Goal: Check status: Check status

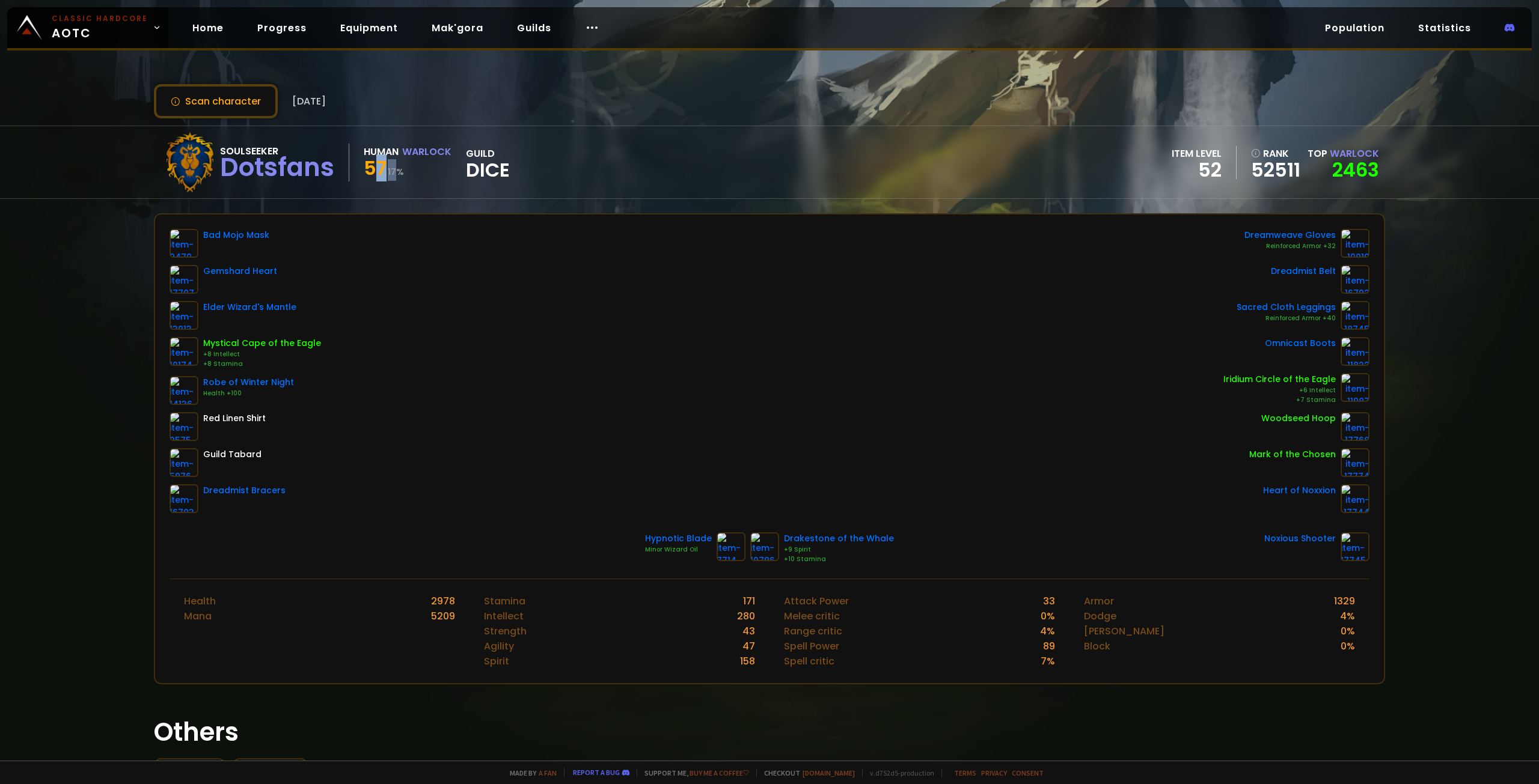
drag, startPoint x: 372, startPoint y: 172, endPoint x: 400, endPoint y: 174, distance: 28.1
click at [400, 174] on div "57 17 %" at bounding box center [408, 170] width 88 height 21
click at [400, 174] on small "17 %" at bounding box center [395, 172] width 16 height 12
drag, startPoint x: 361, startPoint y: 172, endPoint x: 422, endPoint y: 175, distance: 61.1
click at [422, 175] on div "Soulseeker Dotsfans Human Warlock 57 17 % guild Dice" at bounding box center [334, 162] width 350 height 60
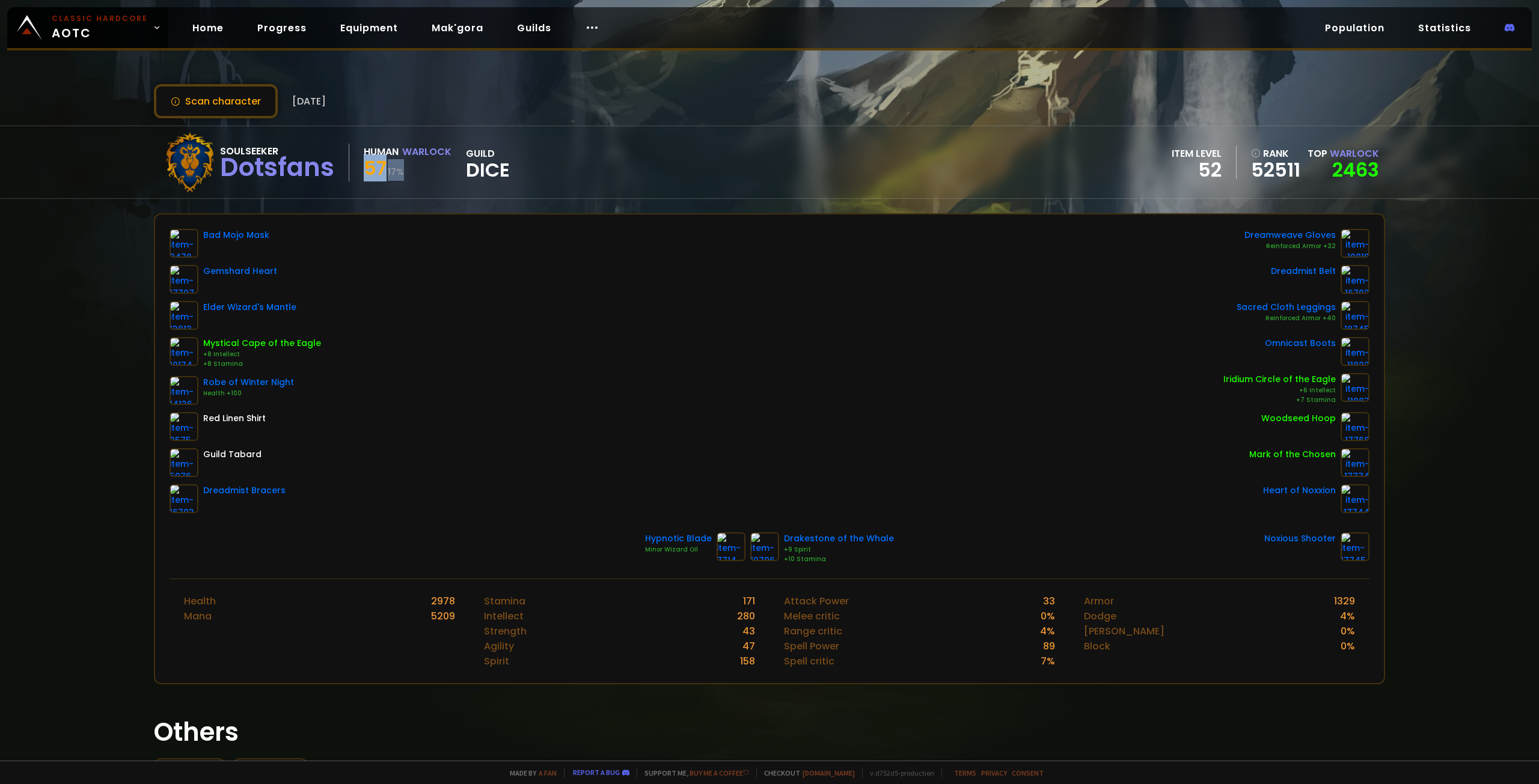
click at [422, 175] on div "57 17 %" at bounding box center [408, 170] width 88 height 21
drag, startPoint x: 368, startPoint y: 171, endPoint x: 400, endPoint y: 169, distance: 32.1
click at [400, 169] on div "57 17 %" at bounding box center [408, 170] width 88 height 21
click at [399, 169] on small "17 %" at bounding box center [395, 172] width 16 height 12
click at [1351, 169] on link "2463" at bounding box center [1356, 170] width 47 height 27
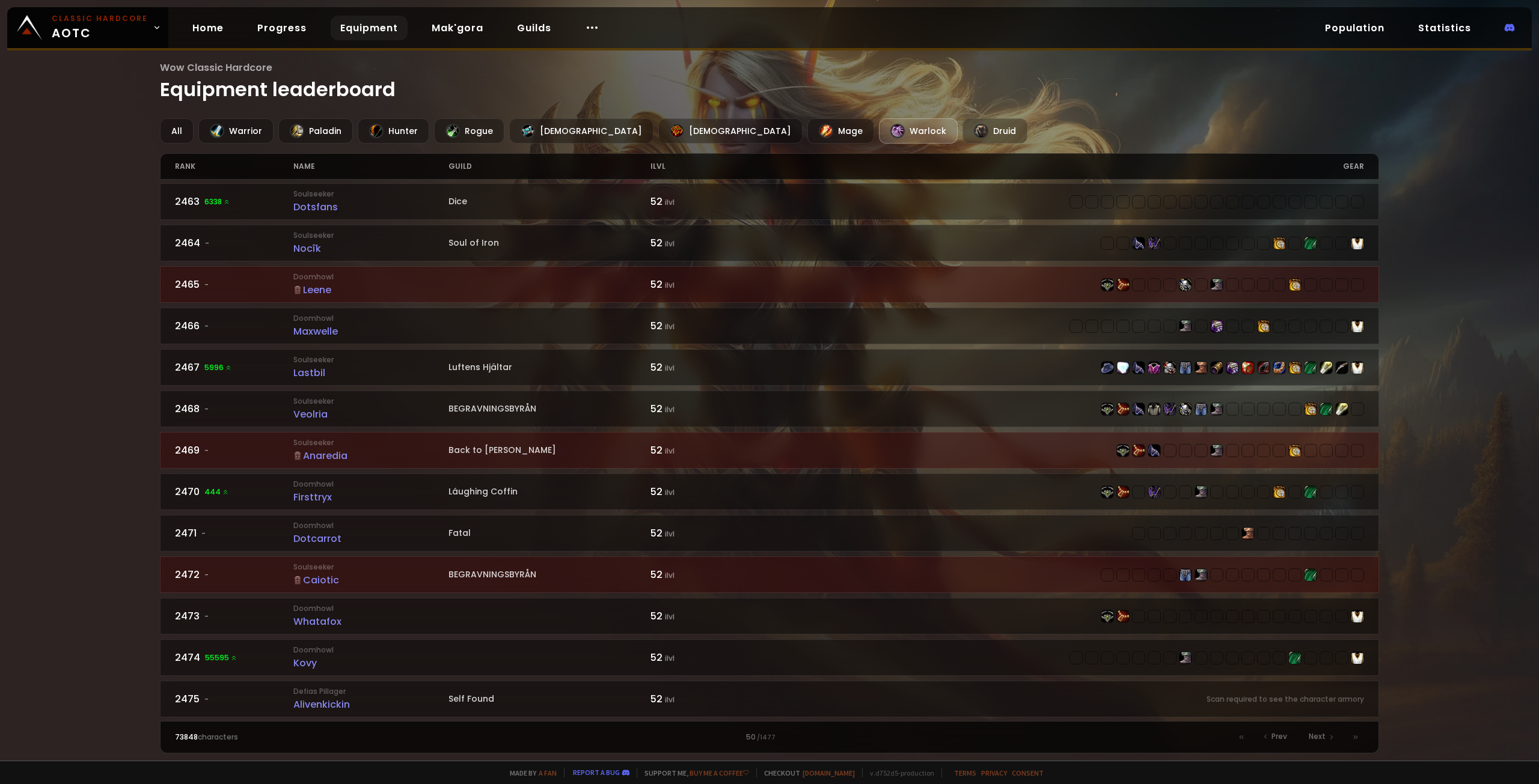
scroll to position [502, 0]
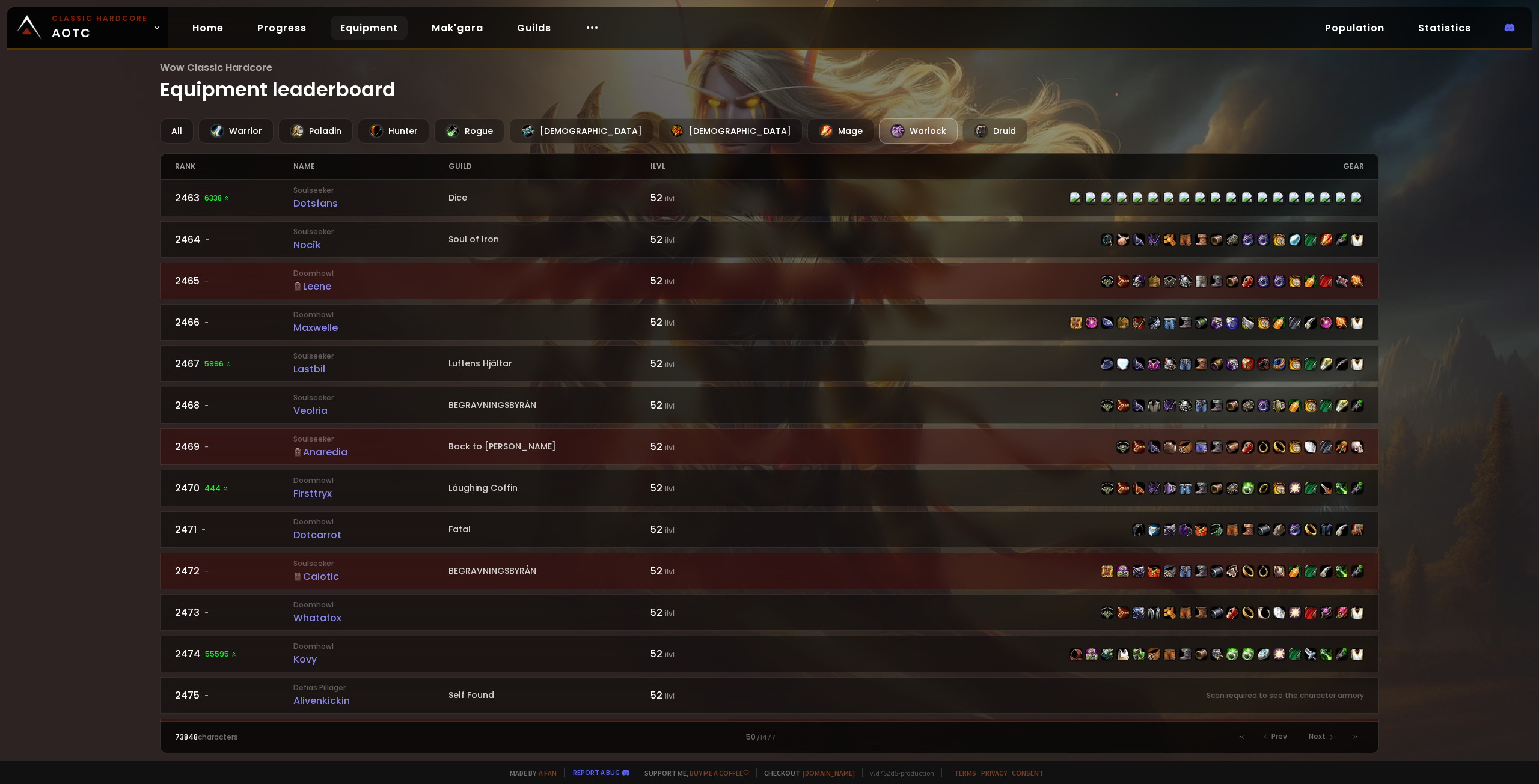
click at [1456, 466] on div "Wow Classic Hardcore Equipment leaderboard All Warrior Paladin Hunter Rogue Pri…" at bounding box center [769, 381] width 1539 height 761
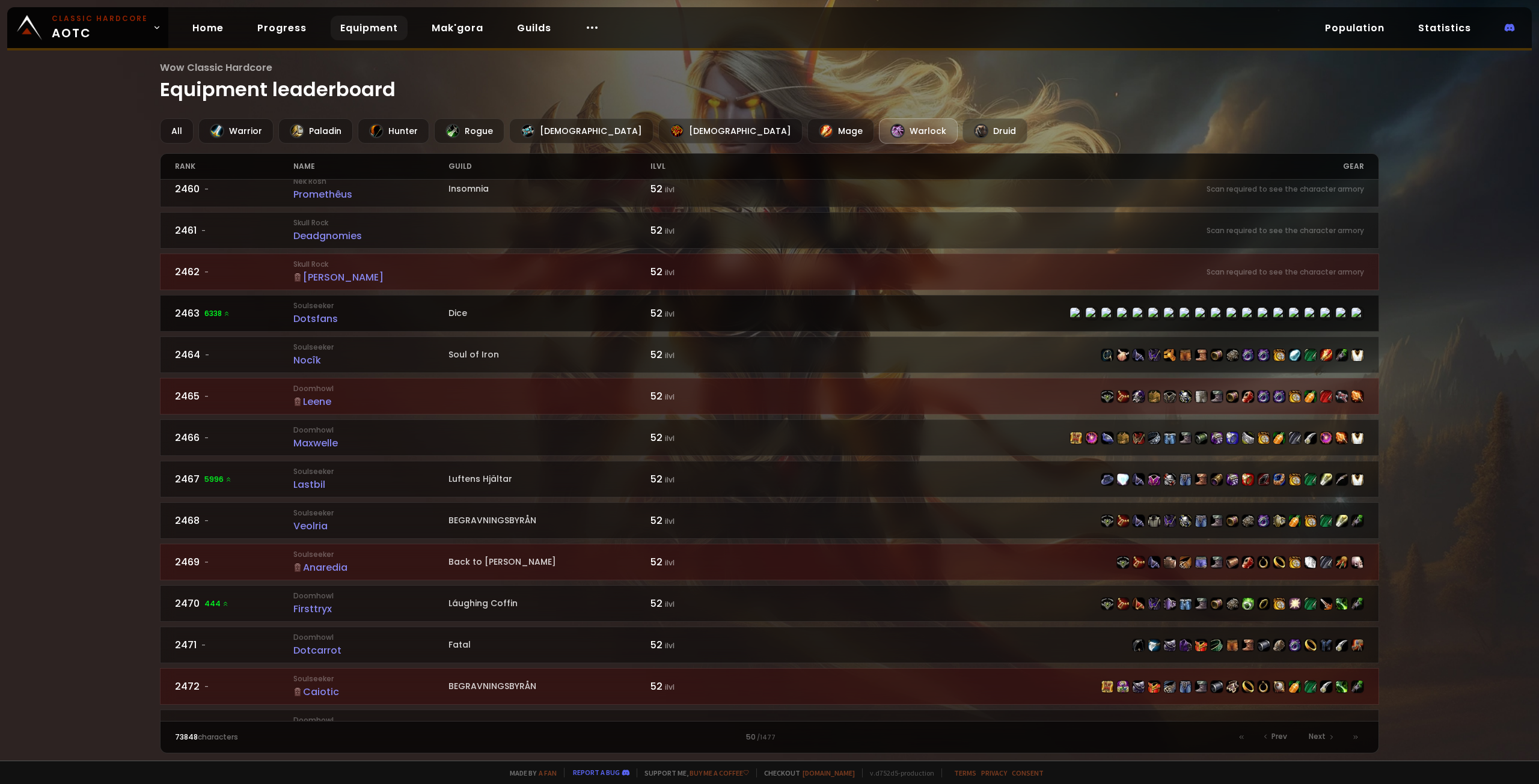
scroll to position [382, 0]
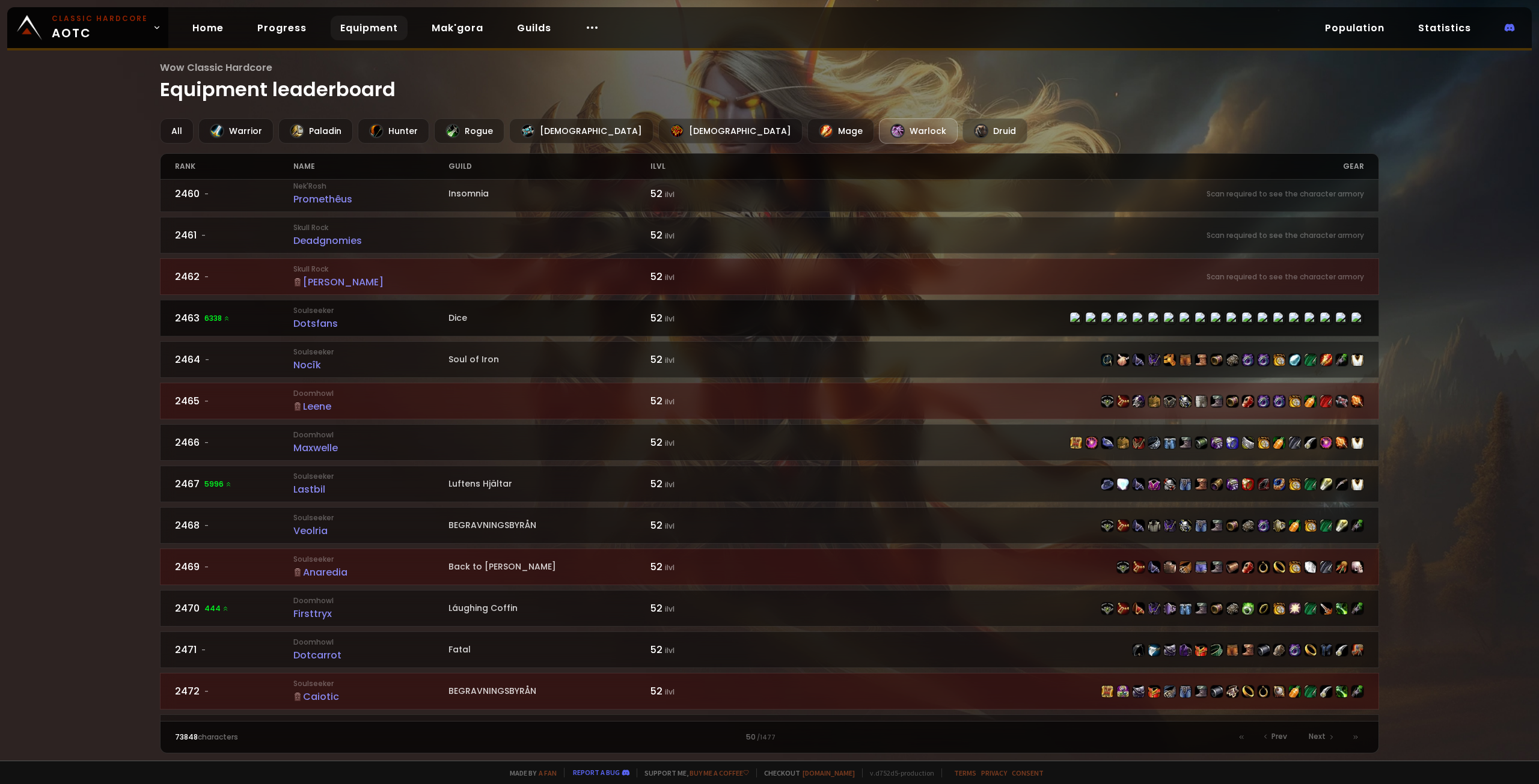
click at [223, 320] on icon at bounding box center [226, 318] width 7 height 7
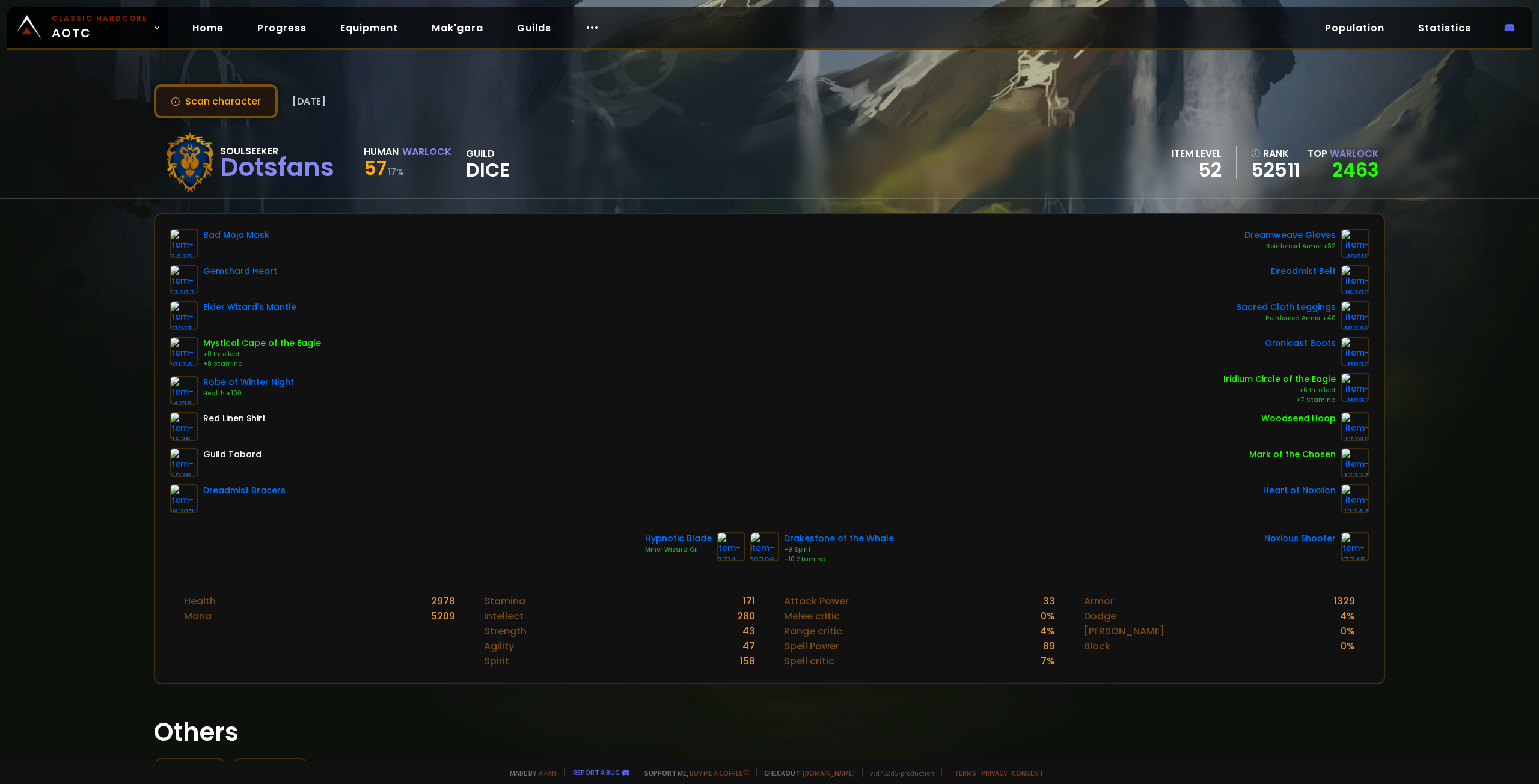
click at [225, 100] on button "Scan character" at bounding box center [216, 101] width 124 height 34
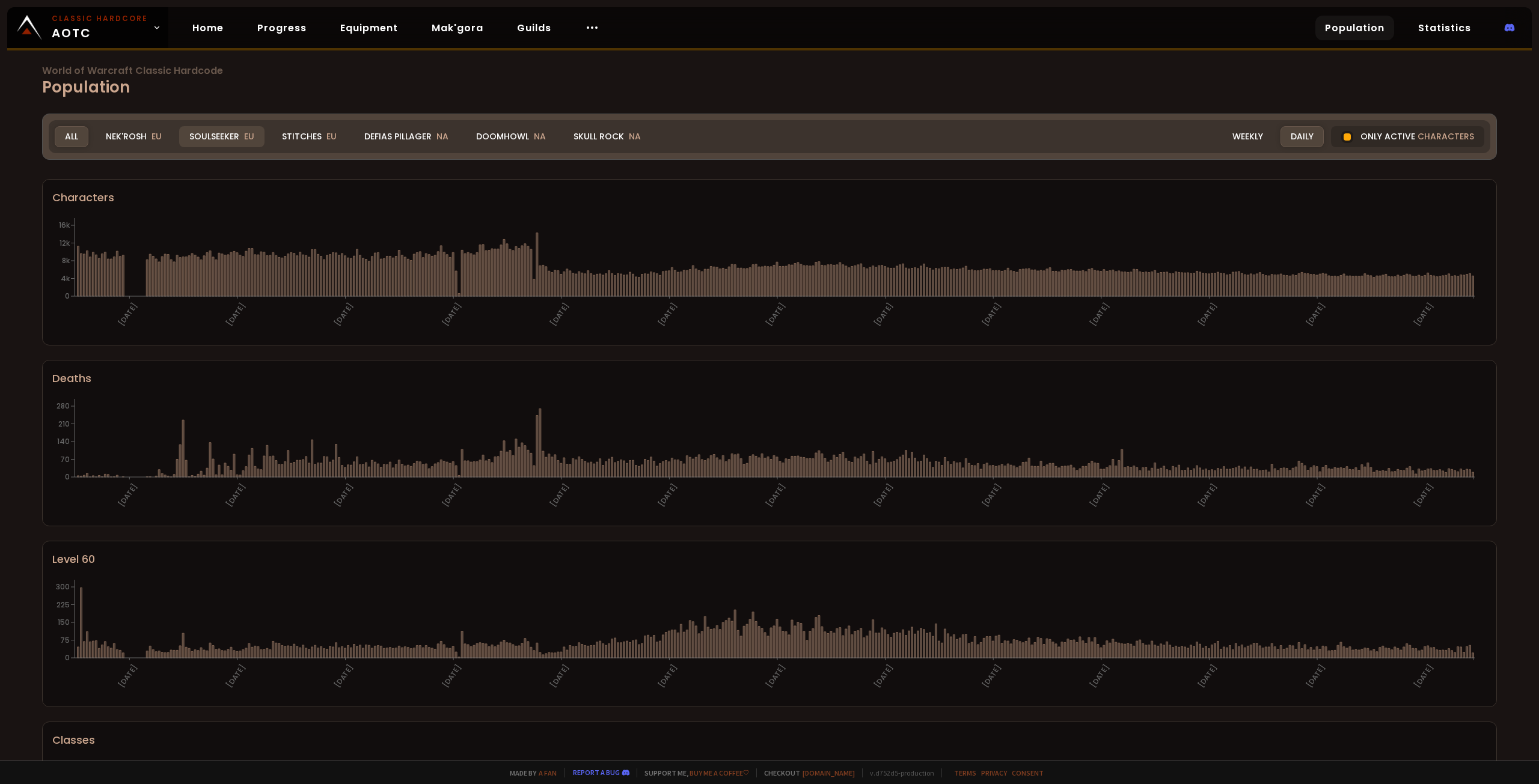
click at [217, 138] on div "Soulseeker EU" at bounding box center [222, 137] width 85 height 21
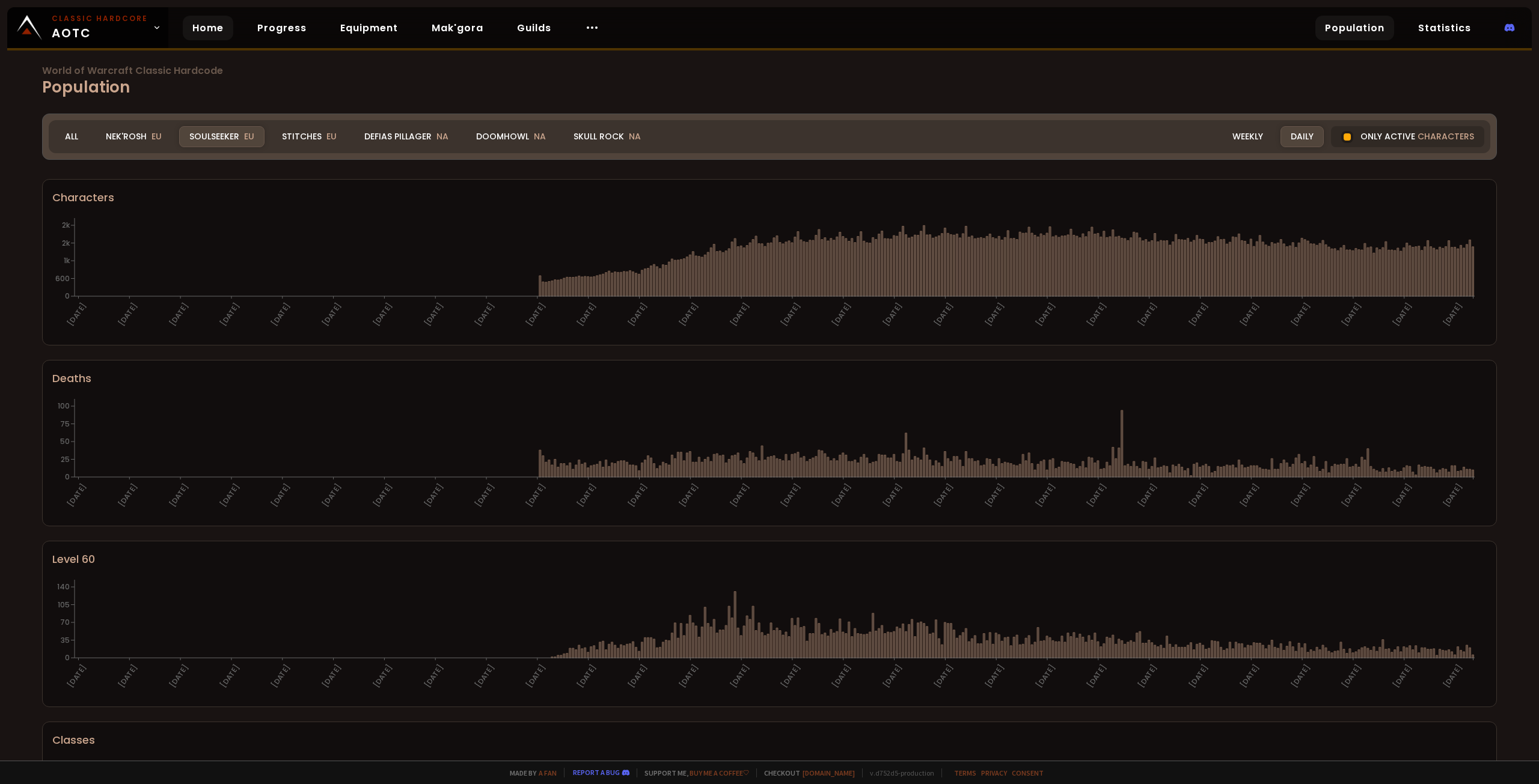
click at [201, 27] on link "Home" at bounding box center [208, 28] width 50 height 24
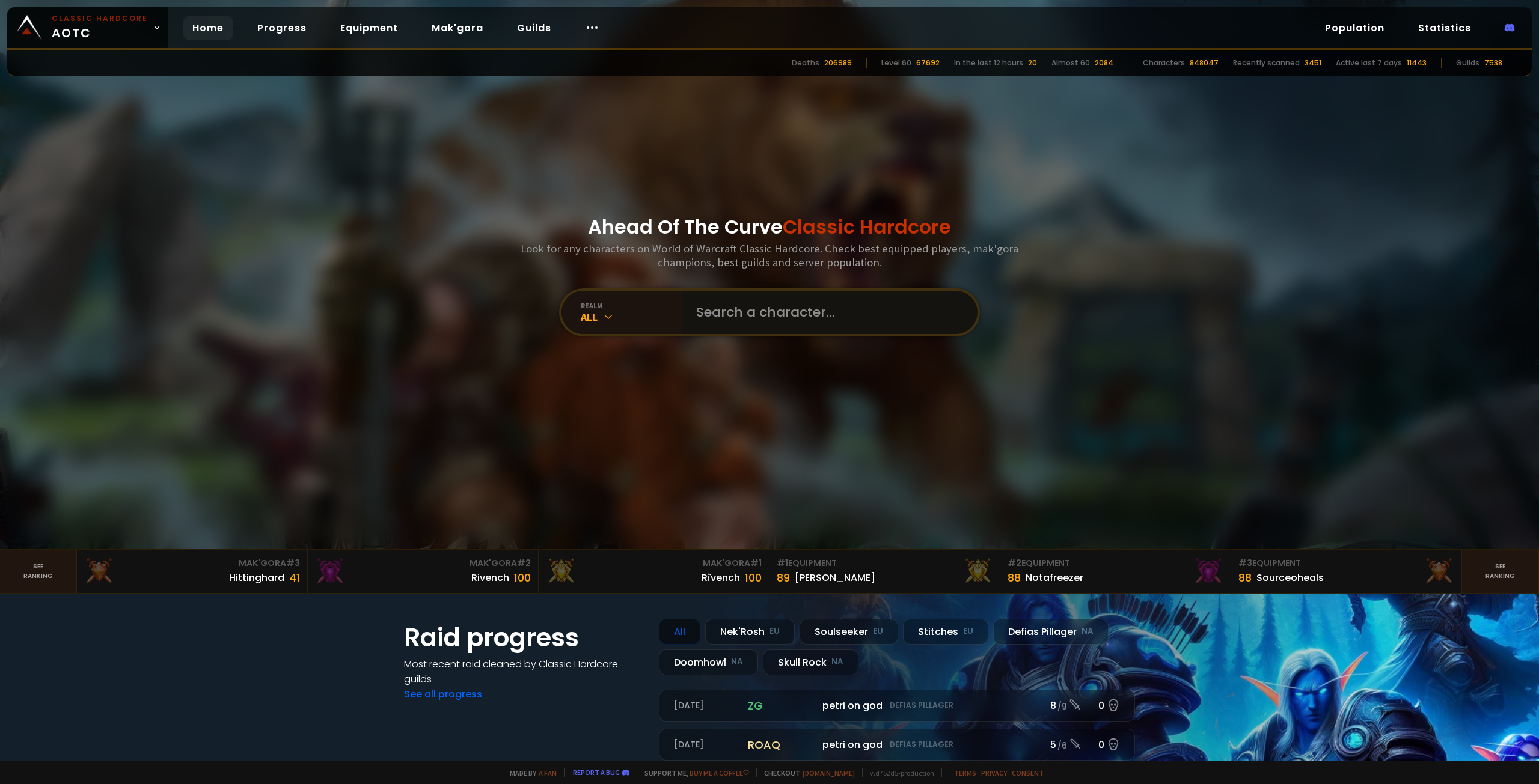
click at [730, 311] on input "text" at bounding box center [826, 312] width 274 height 43
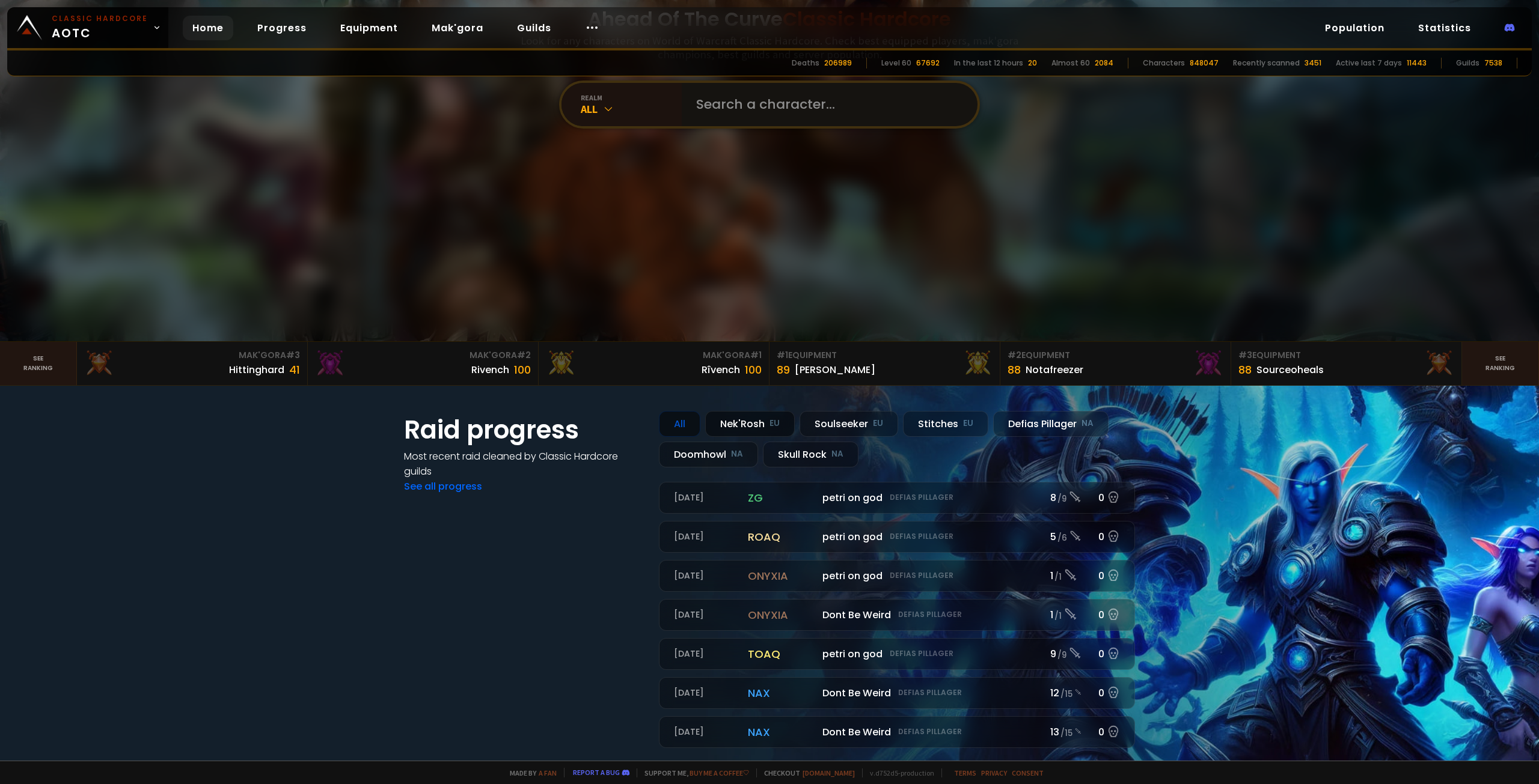
scroll to position [240, 0]
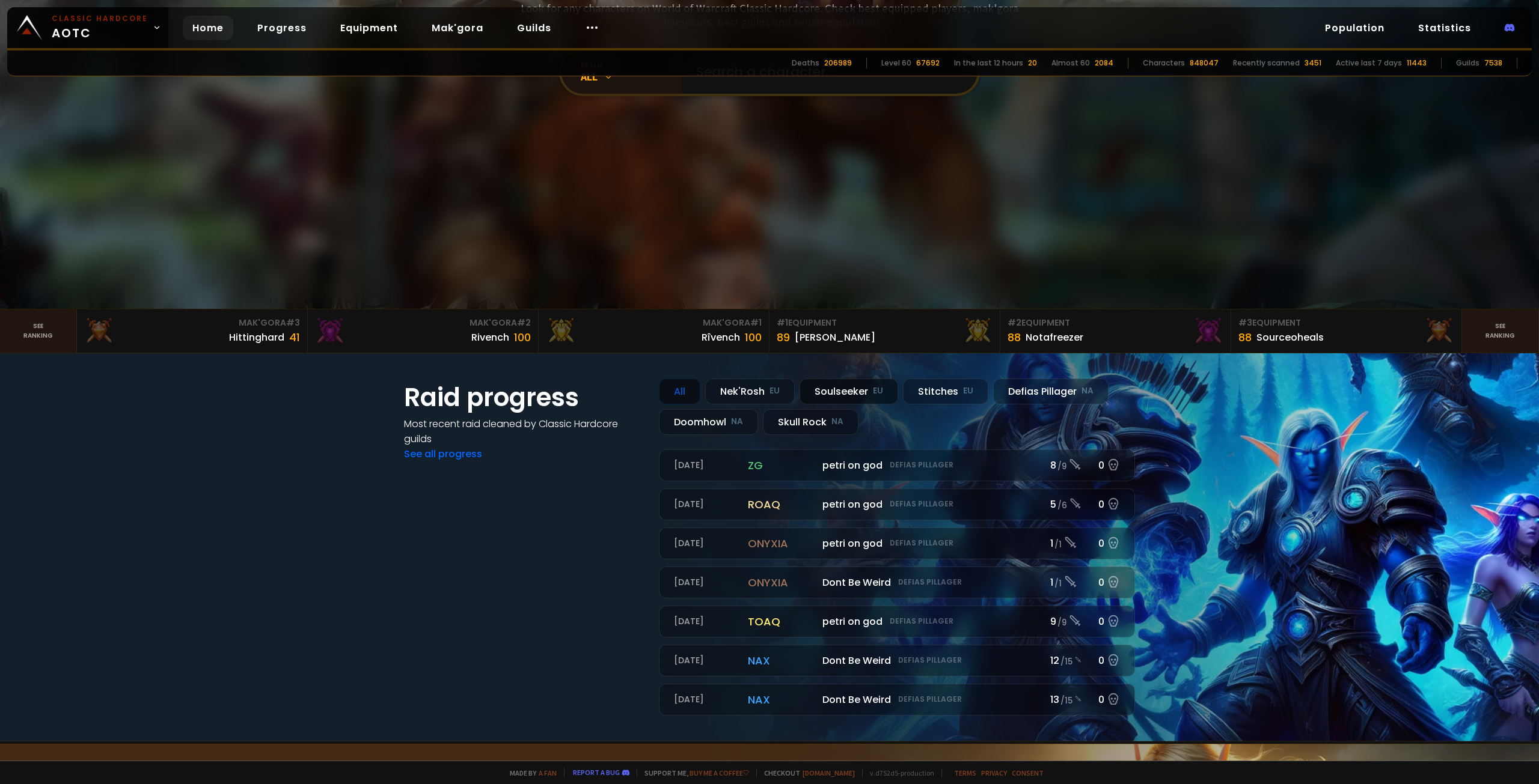
click at [834, 391] on div "Soulseeker EU" at bounding box center [849, 391] width 99 height 26
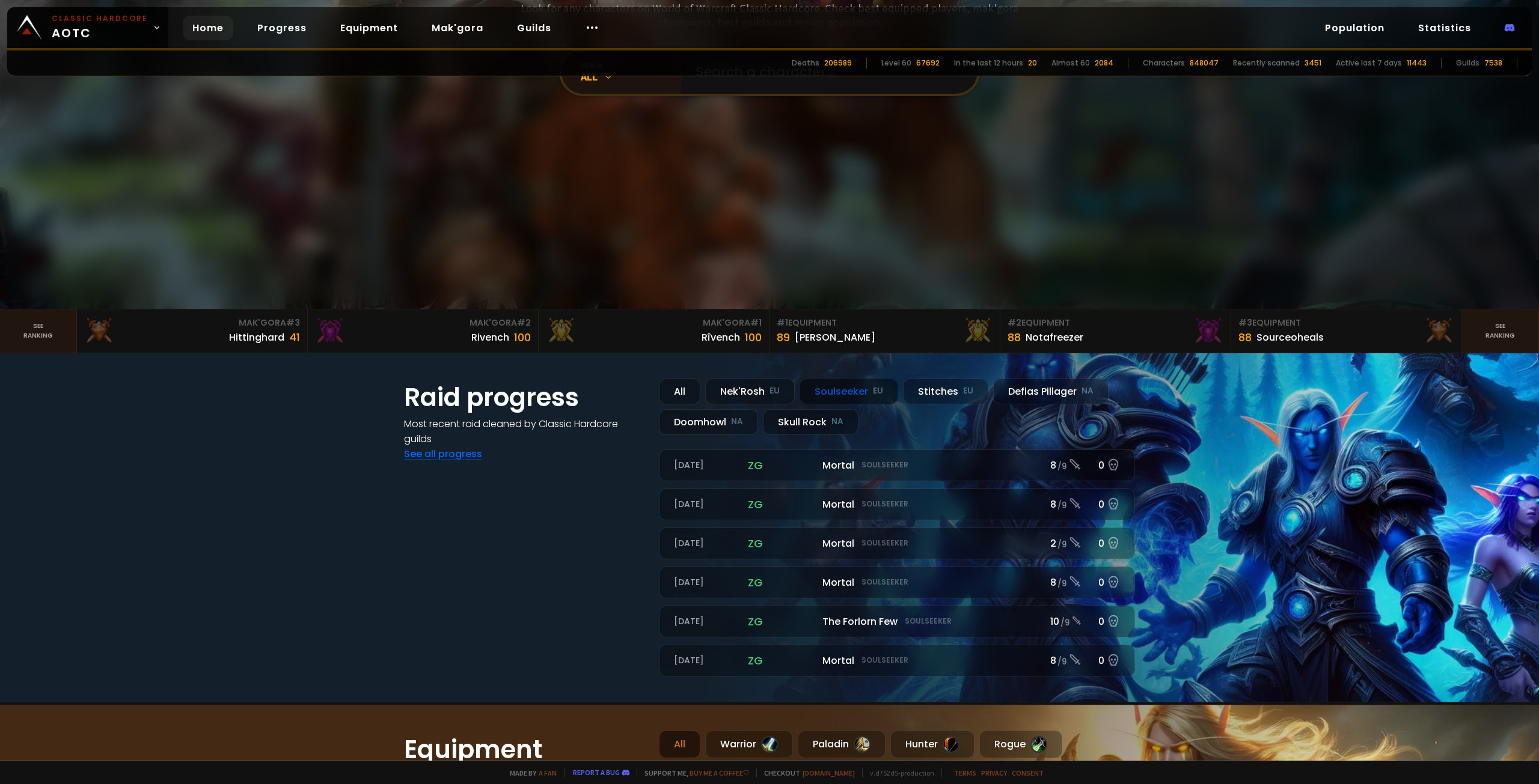
click at [456, 454] on link "See all progress" at bounding box center [443, 454] width 78 height 14
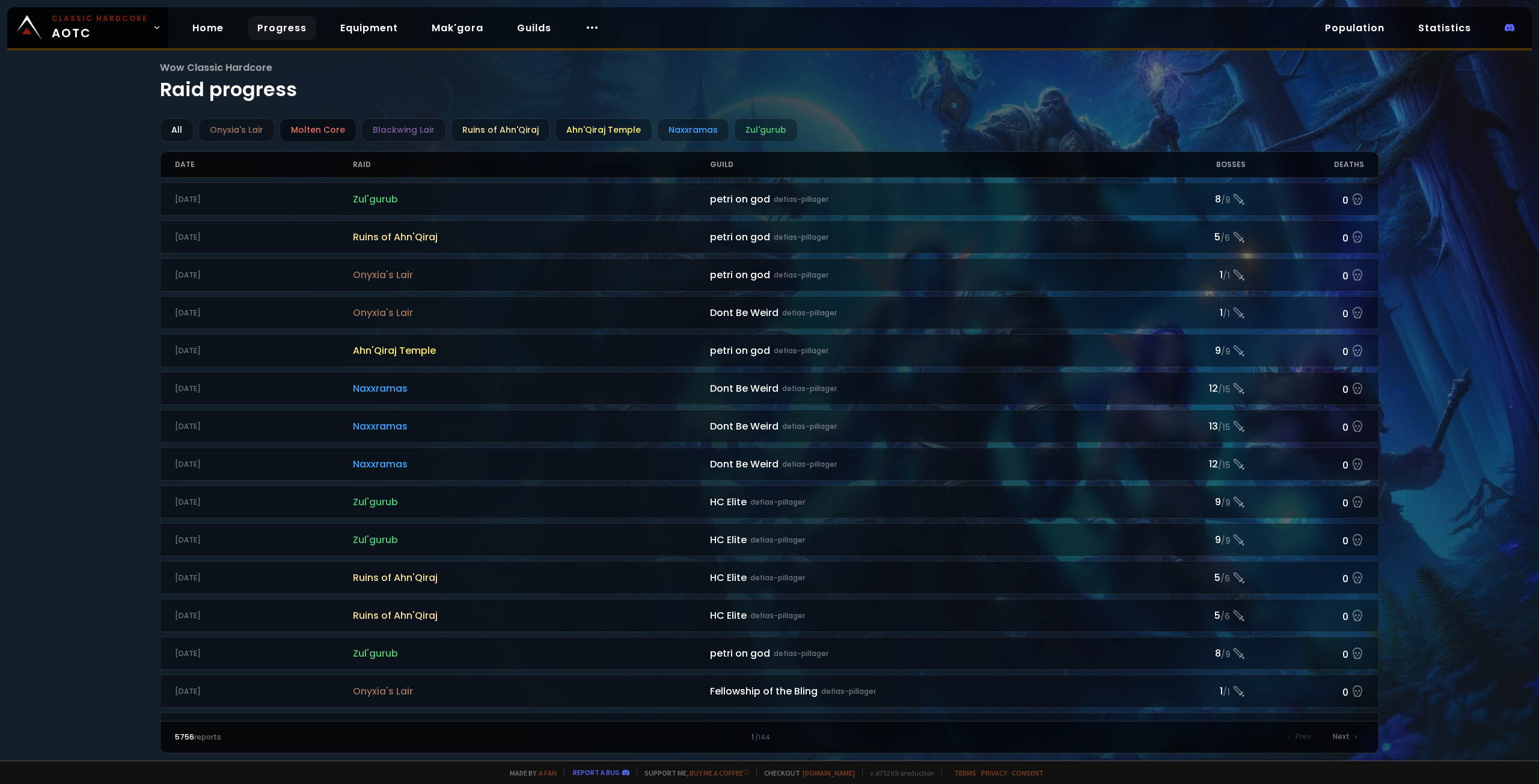
click at [325, 132] on div "Molten Core" at bounding box center [318, 130] width 77 height 24
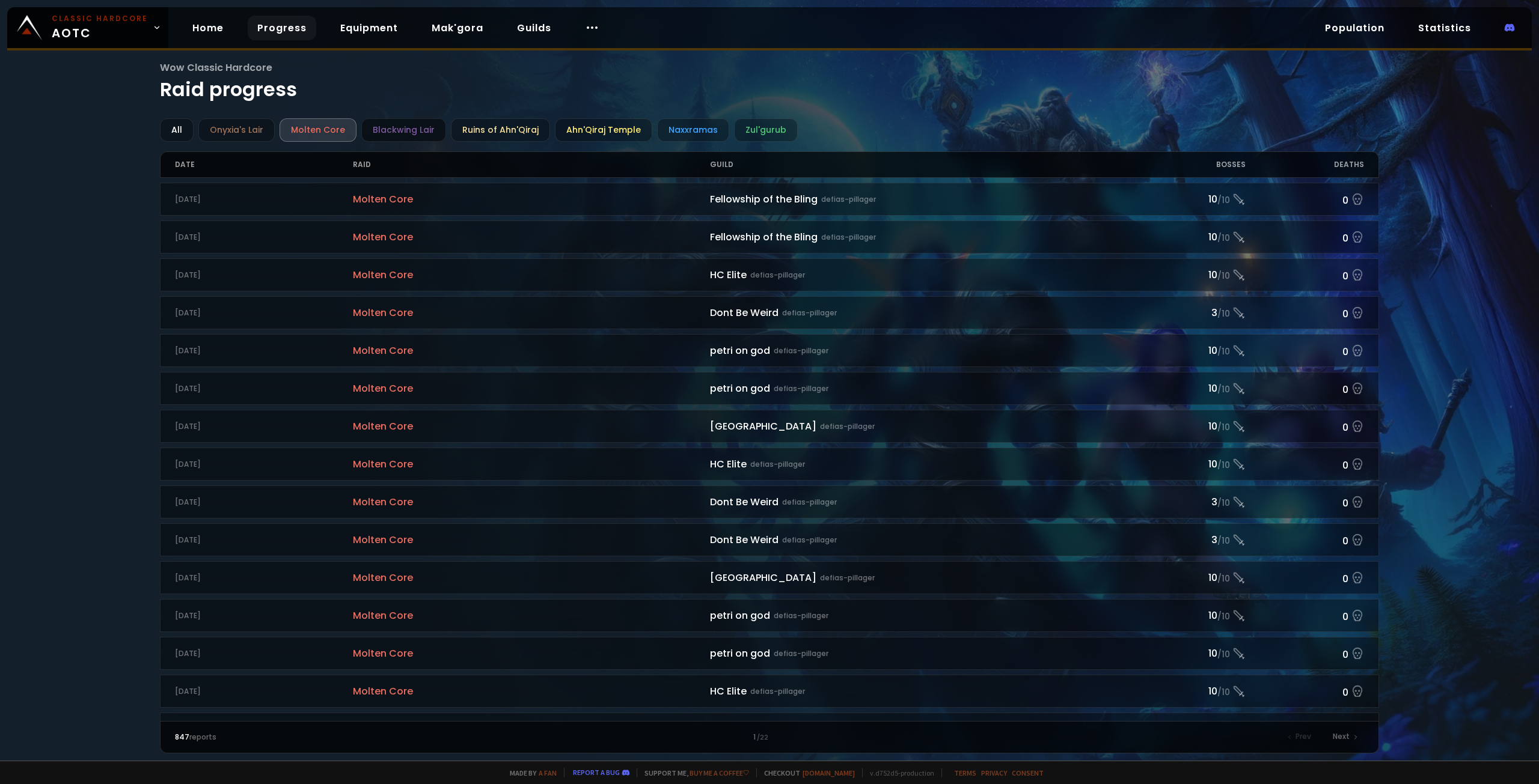
click at [400, 125] on div "Blackwing Lair" at bounding box center [404, 130] width 85 height 24
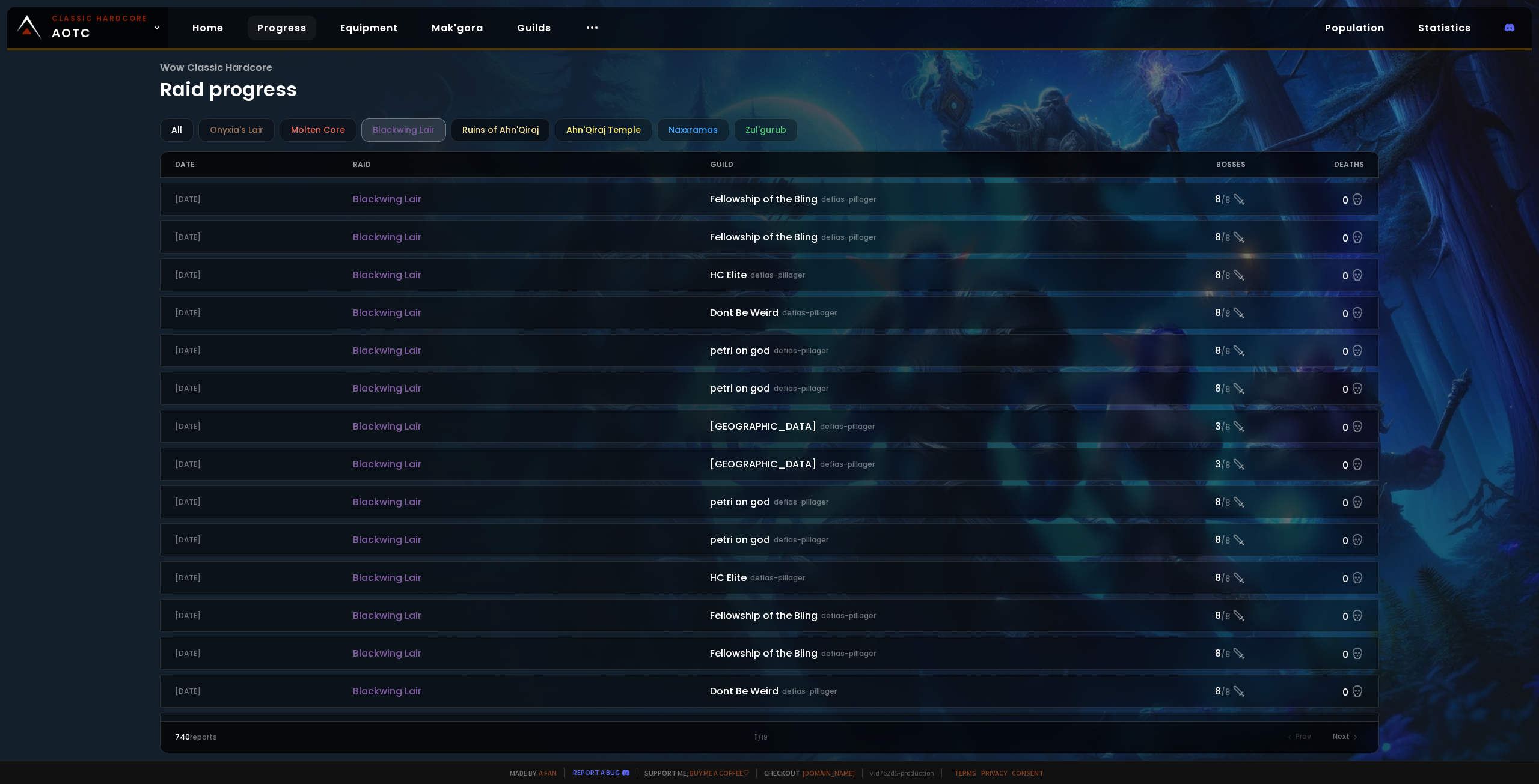
click at [484, 133] on div "Ruins of Ahn'Qiraj" at bounding box center [500, 130] width 100 height 24
